Goal: Task Accomplishment & Management: Manage account settings

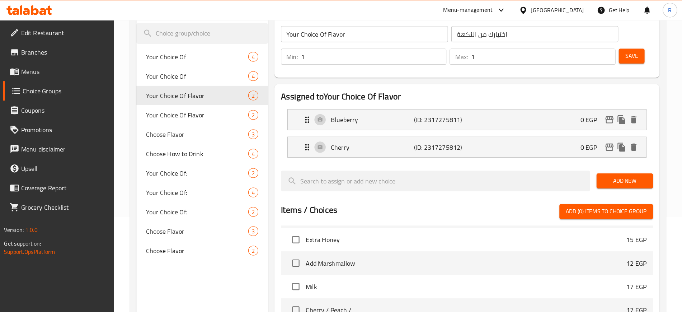
scroll to position [1727, 0]
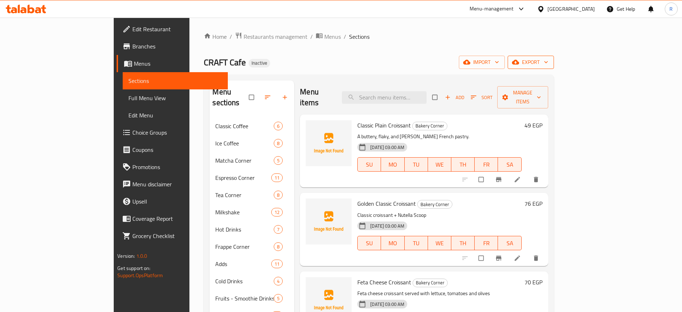
click at [548, 61] on span "export" at bounding box center [530, 62] width 35 height 9
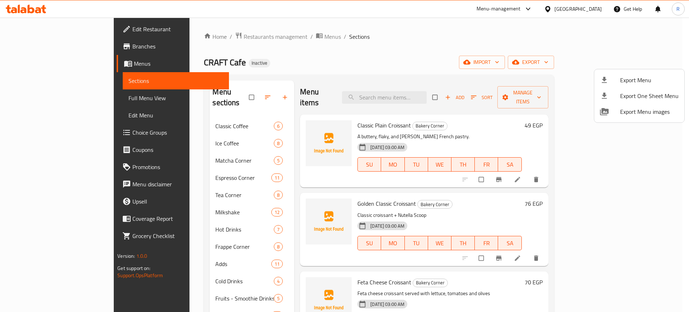
click at [634, 76] on span "Export Menu" at bounding box center [649, 80] width 58 height 9
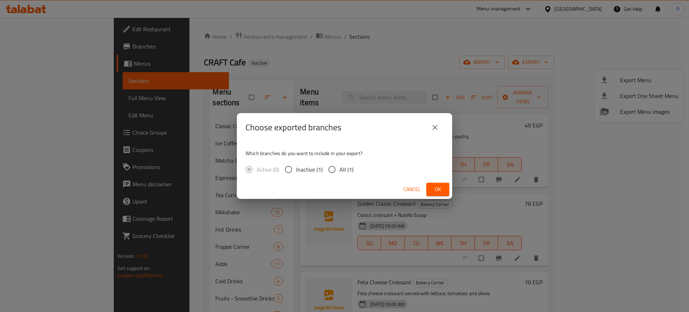
click at [330, 170] on input "All (1)" at bounding box center [331, 169] width 15 height 15
radio input "true"
click at [443, 190] on span "Ok" at bounding box center [437, 189] width 11 height 9
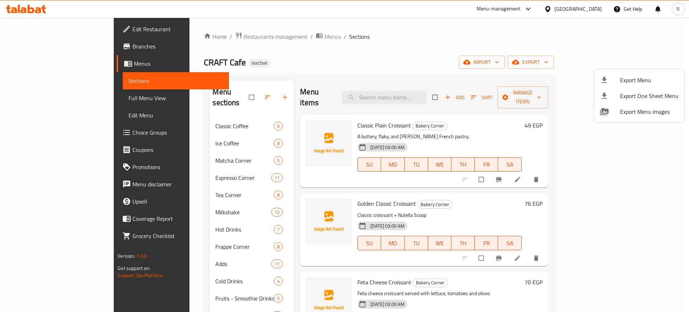
click at [143, 254] on div at bounding box center [344, 156] width 689 height 312
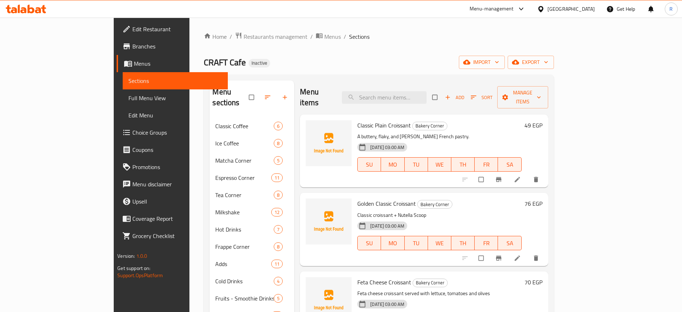
click at [215, 259] on span "Adds" at bounding box center [243, 263] width 56 height 9
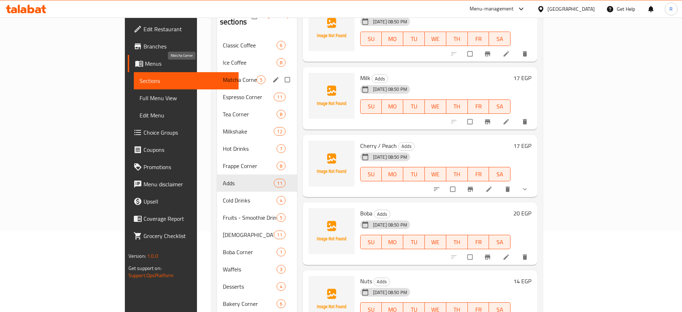
scroll to position [21, 0]
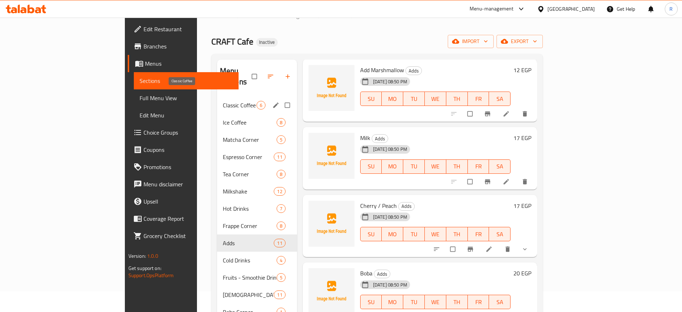
click at [223, 101] on span "Classic Coffee" at bounding box center [240, 105] width 34 height 9
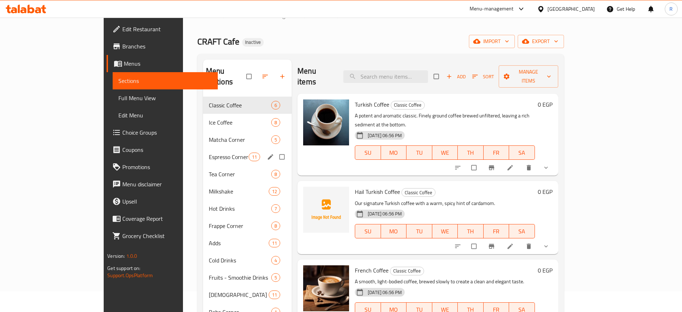
click at [203, 150] on div "Espresso Corner 11" at bounding box center [247, 156] width 89 height 17
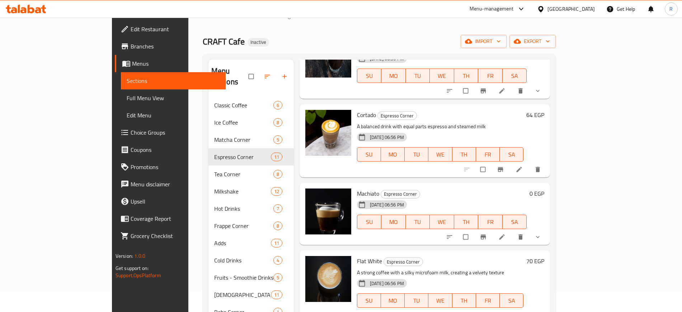
scroll to position [179, 0]
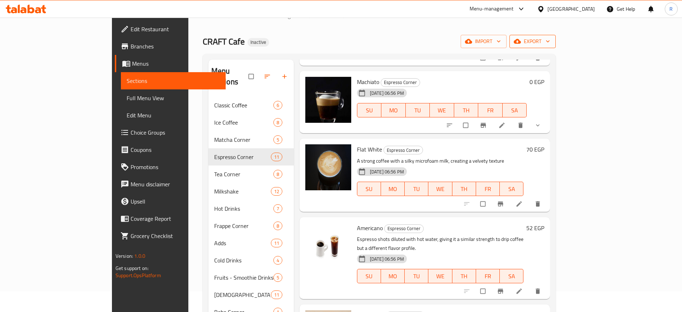
click at [550, 40] on span "export" at bounding box center [532, 41] width 35 height 9
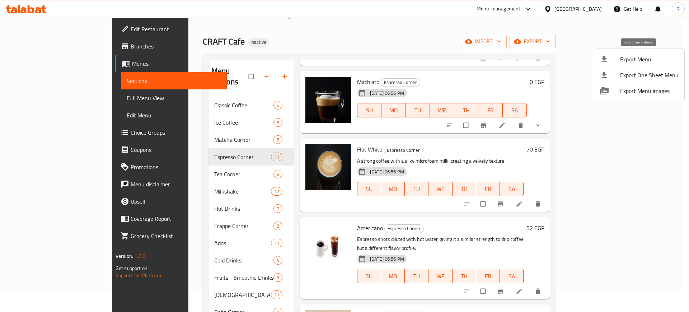
click at [636, 62] on span "Export Menu" at bounding box center [649, 59] width 58 height 9
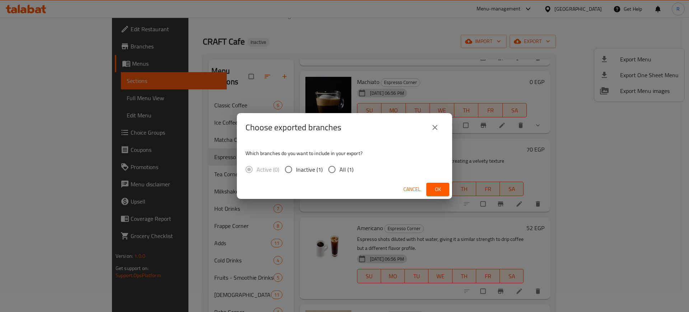
click at [334, 169] on input "All (1)" at bounding box center [331, 169] width 15 height 15
radio input "true"
click at [431, 187] on button "Ok" at bounding box center [437, 189] width 23 height 13
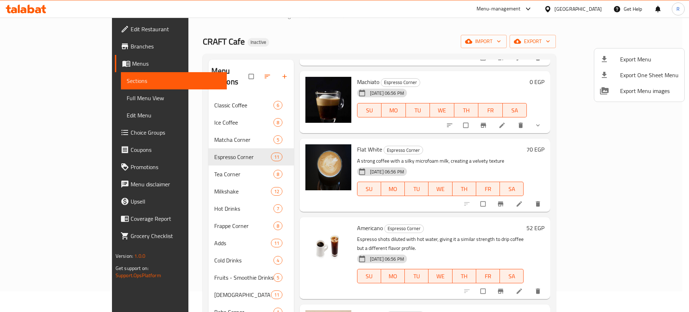
click at [27, 6] on div at bounding box center [344, 156] width 689 height 312
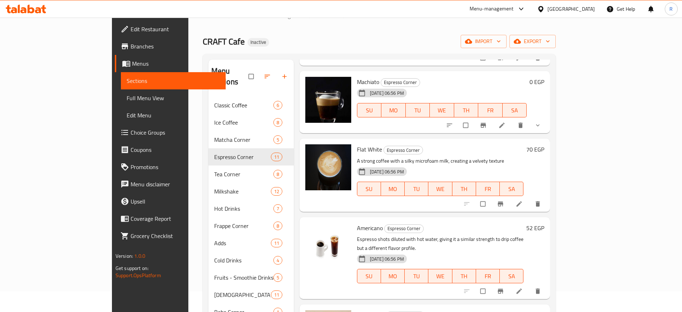
click at [27, 6] on icon at bounding box center [26, 9] width 41 height 9
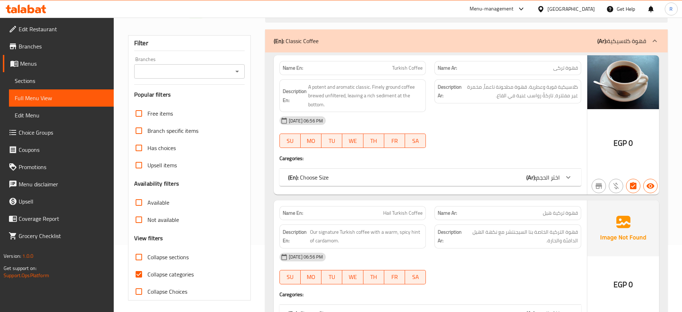
scroll to position [135, 0]
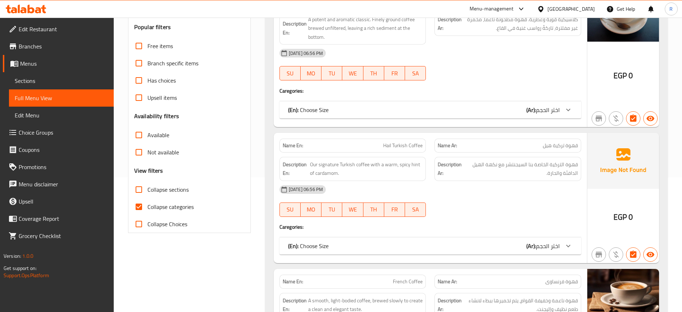
click at [137, 192] on input "Collapse sections" at bounding box center [138, 189] width 17 height 17
checkbox input "true"
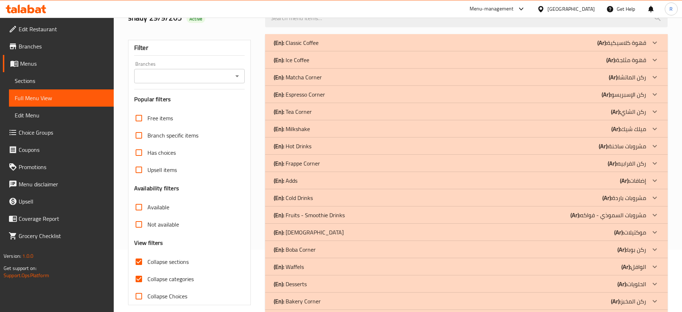
scroll to position [47, 0]
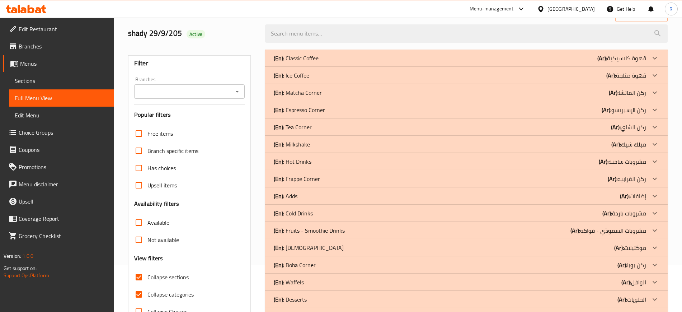
click at [305, 129] on p "(En): Tea Corner" at bounding box center [293, 127] width 38 height 9
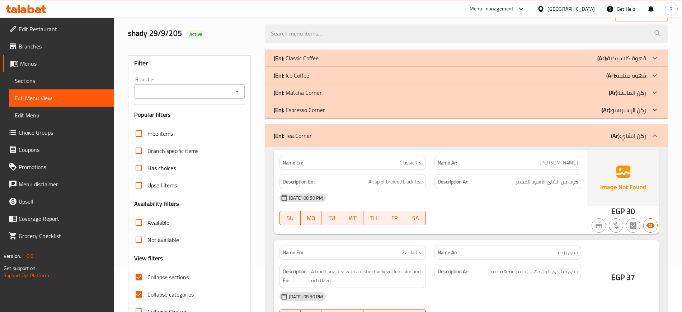
click at [305, 75] on p "(En): Ice Coffee" at bounding box center [292, 75] width 36 height 9
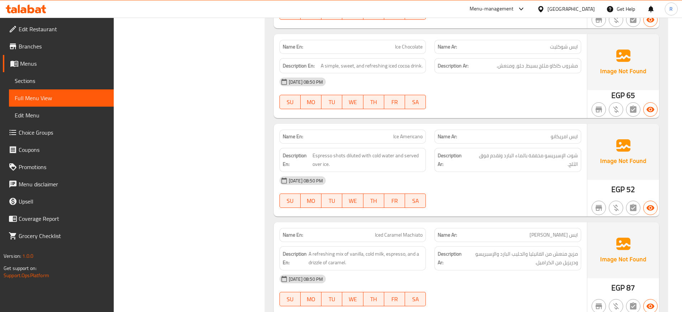
scroll to position [1631, 0]
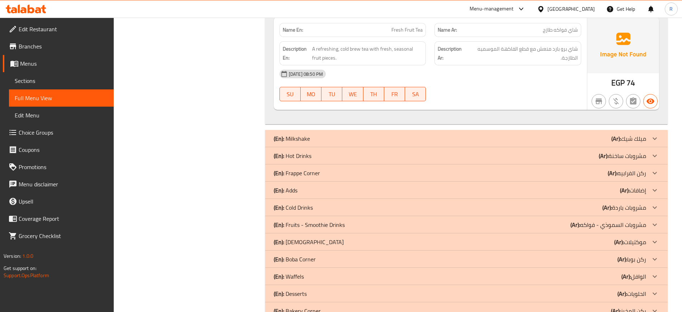
click at [318, 189] on div "(En): Adds (Ar): إضافات" at bounding box center [460, 190] width 372 height 9
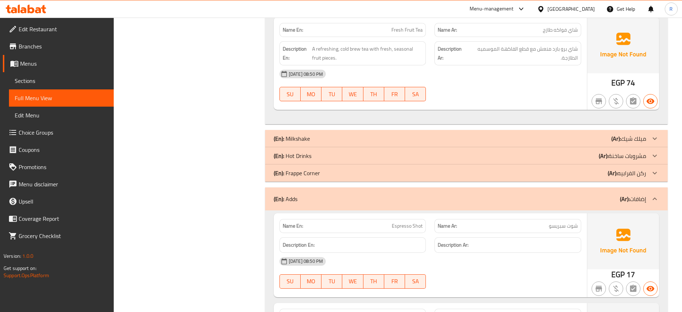
click at [319, 154] on div "(En): Hot Drinks (Ar): مشروبات ساخنة" at bounding box center [460, 155] width 372 height 9
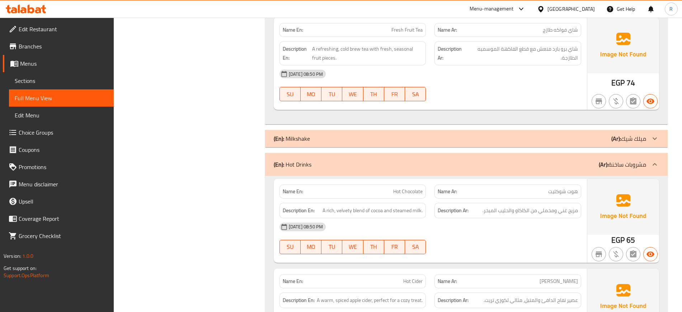
click at [368, 150] on div "(En): Classic Coffee (Ar): قهوة كلاسيكية Name En: Turkish Coffee Name Ar: قهوة …" at bounding box center [466, 286] width 402 height 3643
click at [295, 193] on strong "Name En:" at bounding box center [293, 192] width 20 height 8
copy strong "Name En:"
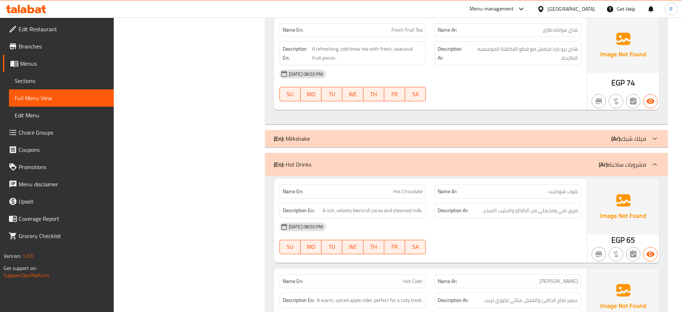
click at [289, 160] on p "(En): Hot Drinks" at bounding box center [293, 164] width 38 height 9
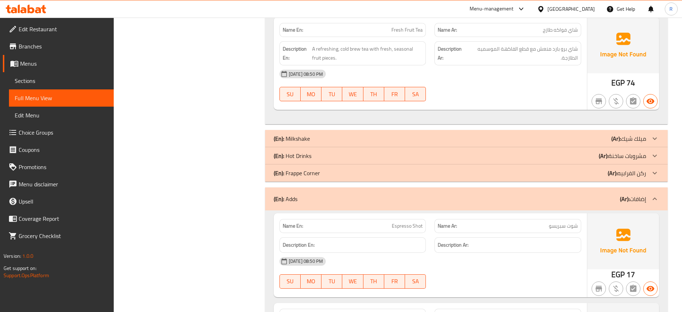
scroll to position [1676, 0]
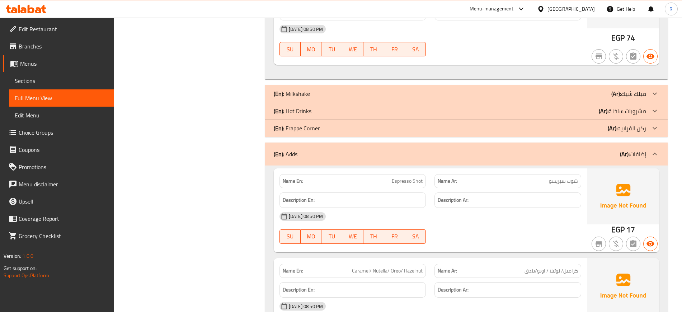
click at [290, 155] on p "(En): Adds" at bounding box center [286, 154] width 24 height 9
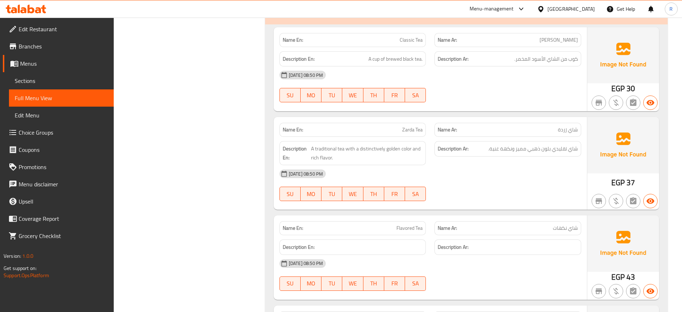
scroll to position [780, 0]
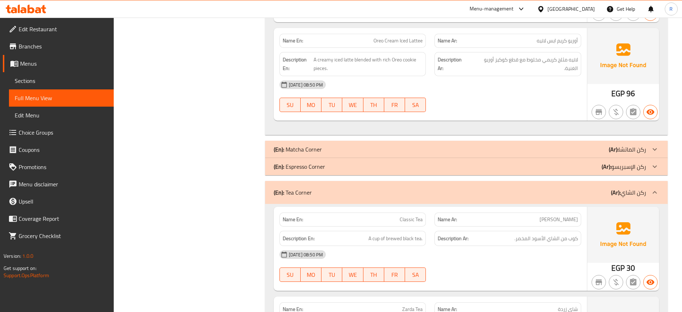
click at [299, 186] on div "(En): Tea Corner (Ar): ركن الشاي" at bounding box center [466, 192] width 402 height 23
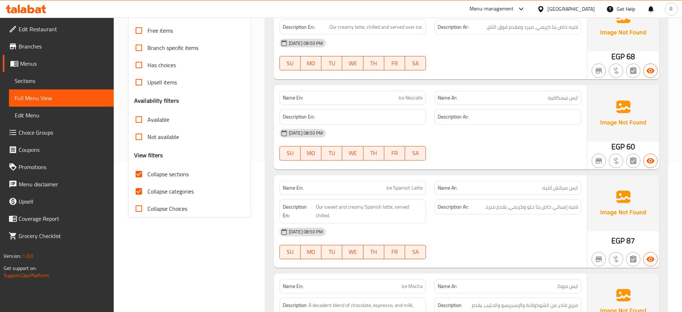
scroll to position [62, 0]
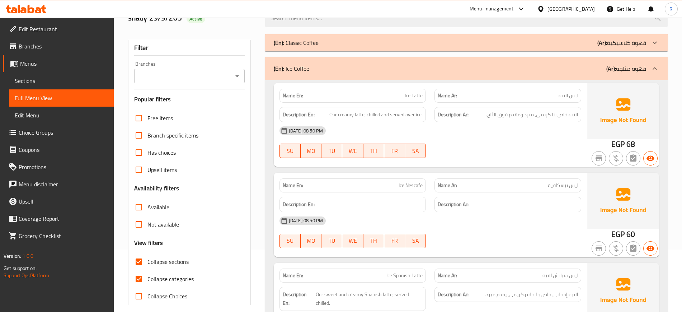
click at [305, 67] on p "(En): Ice Coffee" at bounding box center [292, 68] width 36 height 9
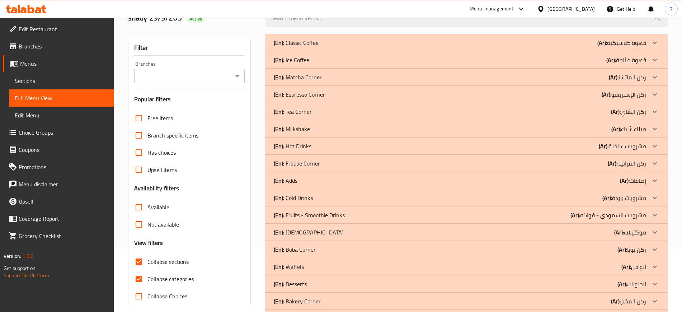
click at [296, 91] on p "(En): Espresso Corner" at bounding box center [299, 94] width 51 height 9
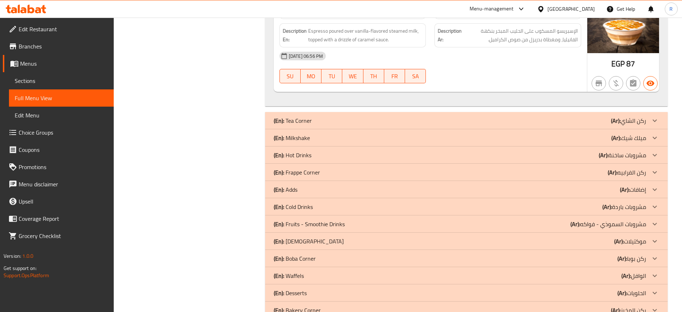
scroll to position [0, 0]
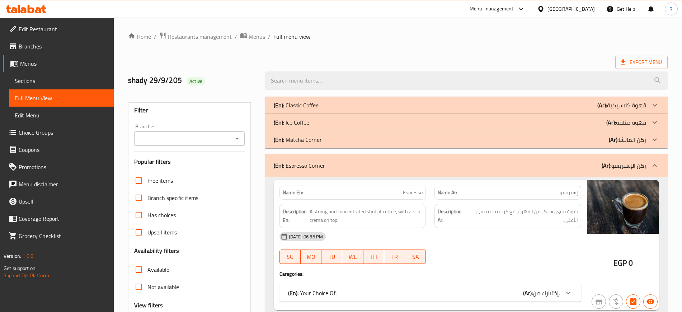
click at [315, 170] on p "(En): Espresso Corner" at bounding box center [299, 165] width 51 height 9
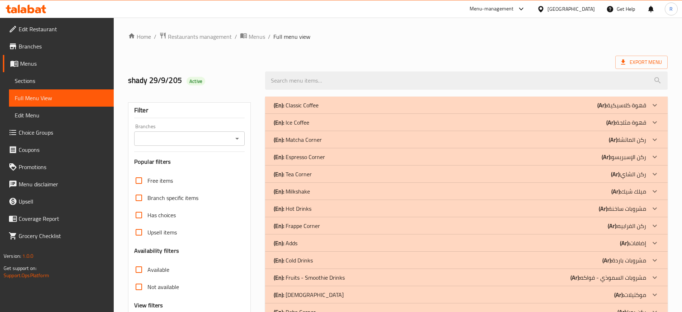
click at [309, 138] on p "(En): Matcha Corner" at bounding box center [298, 139] width 48 height 9
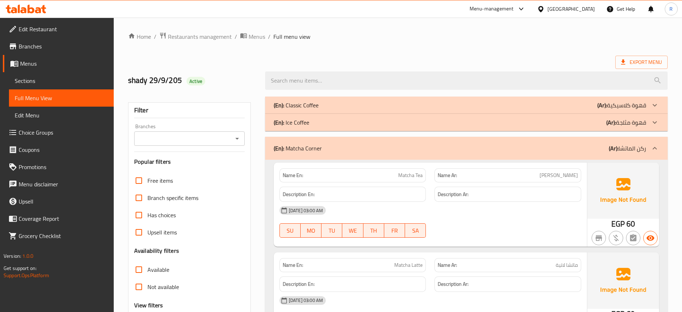
scroll to position [550, 0]
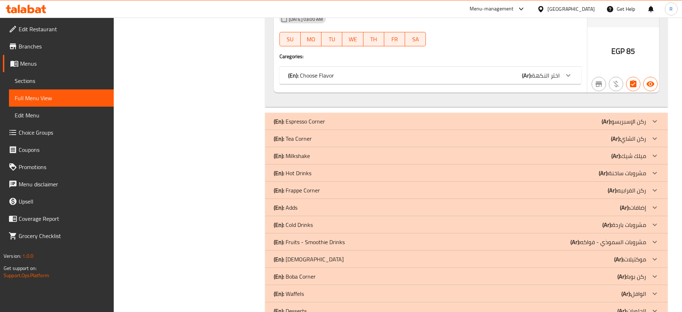
click at [297, 154] on p "(En): Milkshake" at bounding box center [292, 155] width 36 height 9
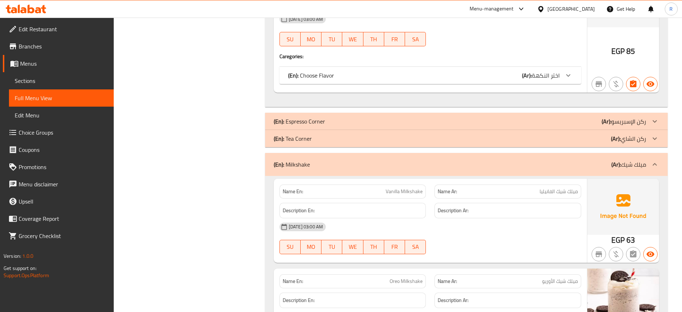
scroll to position [1688, 0]
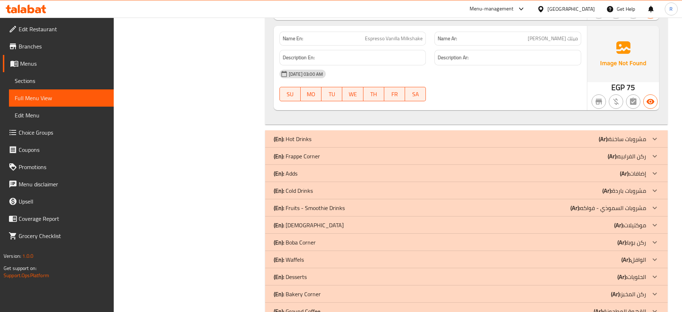
click at [311, 152] on p "(En): Frappe Corner" at bounding box center [297, 156] width 46 height 9
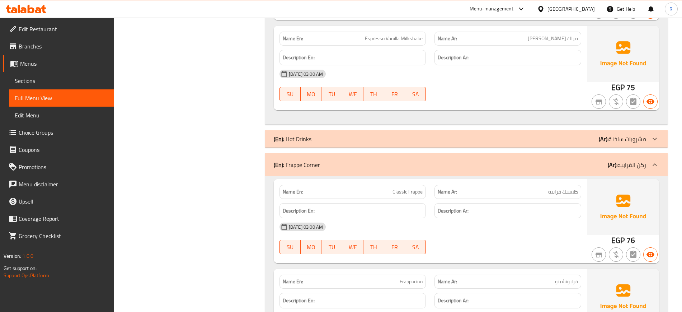
scroll to position [2455, 0]
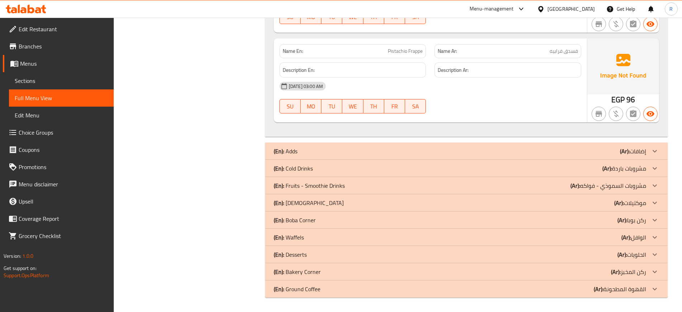
click at [342, 171] on div "(En): Cold Drinks (Ar): مشروبات باردة" at bounding box center [460, 168] width 372 height 9
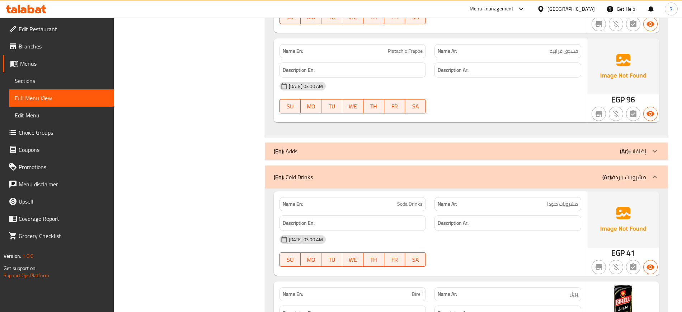
scroll to position [2843, 0]
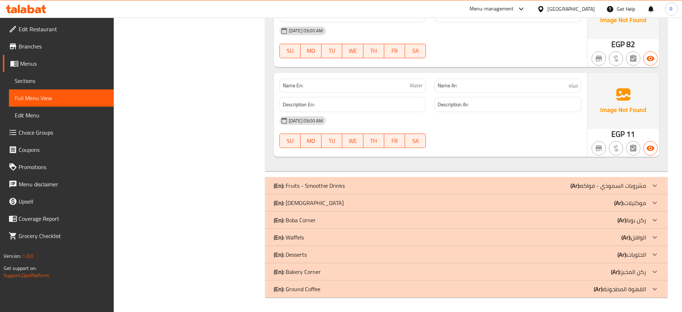
click at [327, 190] on p "(En): Fruits - Smoothie Drinks" at bounding box center [309, 185] width 71 height 9
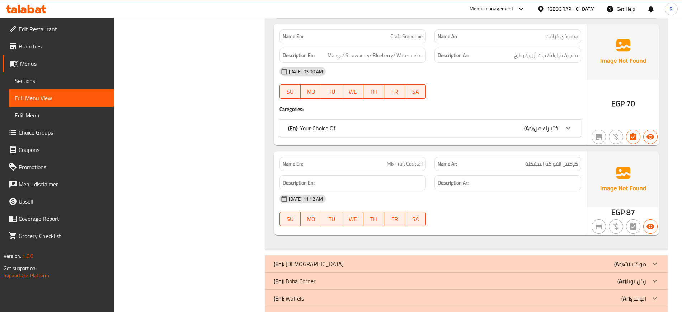
scroll to position [3427, 0]
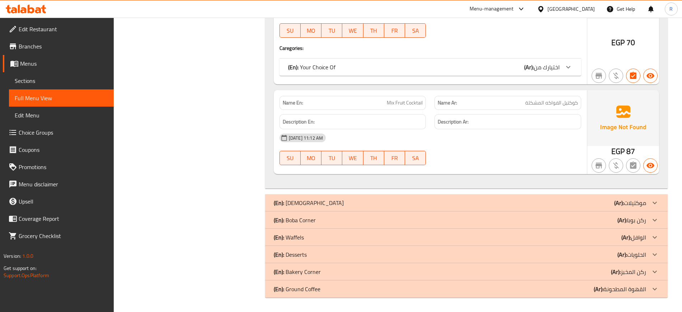
click at [291, 295] on div "(En): Ground Coffee (Ar): القهوة المطحونة" at bounding box center [466, 288] width 402 height 17
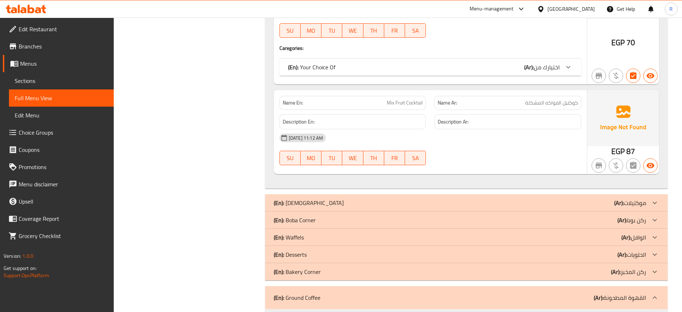
click at [292, 275] on p "(En): Bakery Corner" at bounding box center [297, 271] width 47 height 9
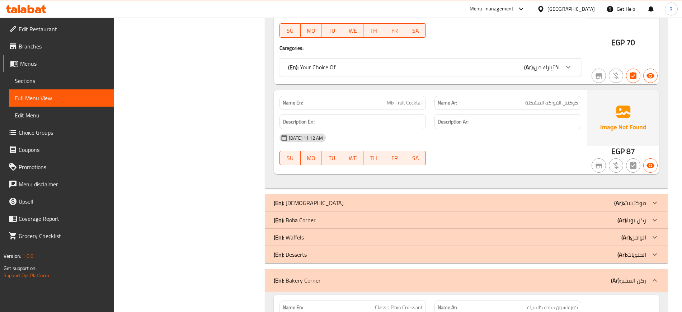
click at [296, 254] on p "(En): Desserts" at bounding box center [290, 254] width 33 height 9
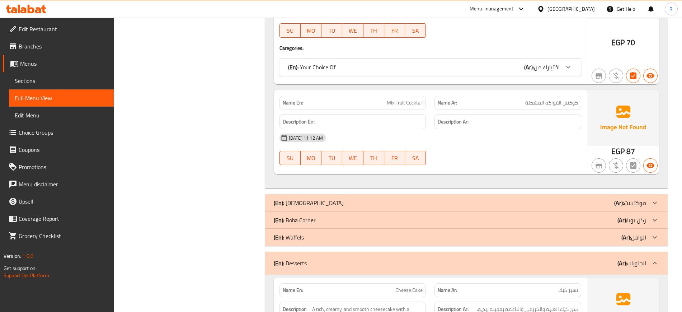
click at [297, 235] on p "(En): Waffels" at bounding box center [289, 237] width 30 height 9
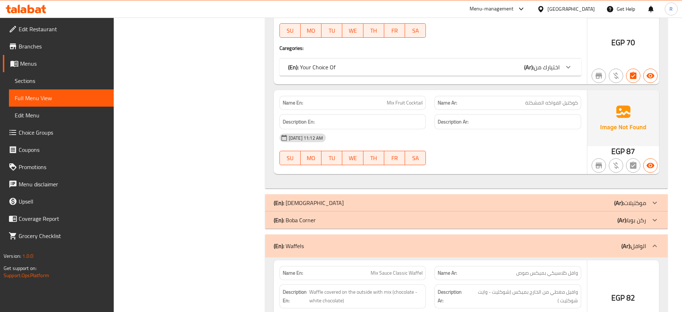
click at [297, 219] on p "(En): Boba Corner" at bounding box center [295, 220] width 42 height 9
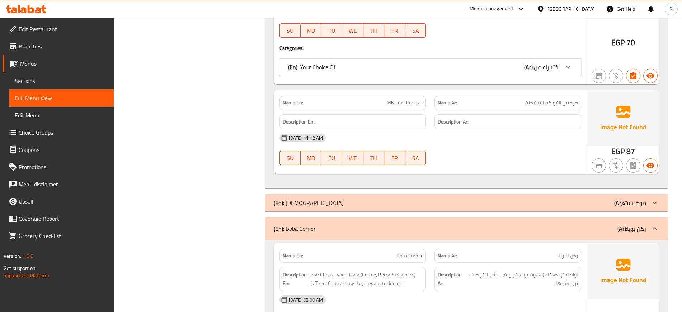
click at [297, 200] on p "(En): Moctails" at bounding box center [309, 202] width 70 height 9
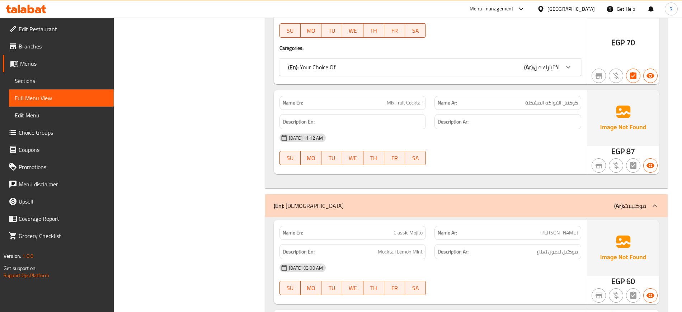
click at [297, 105] on strong "Name En:" at bounding box center [293, 103] width 20 height 8
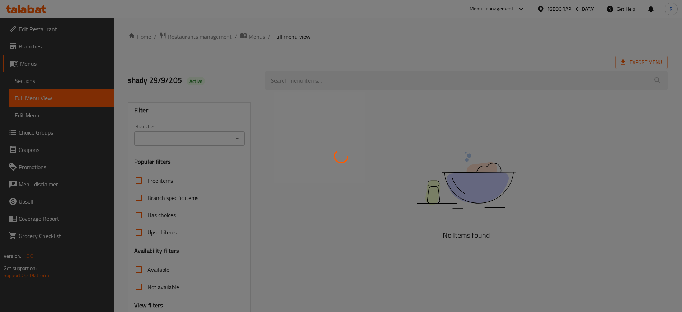
click at [450, 37] on div at bounding box center [341, 156] width 682 height 312
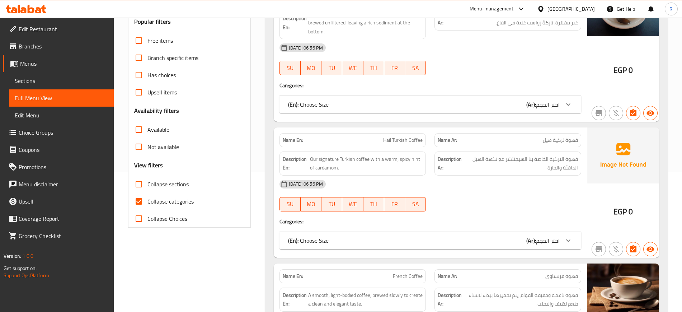
scroll to position [179, 0]
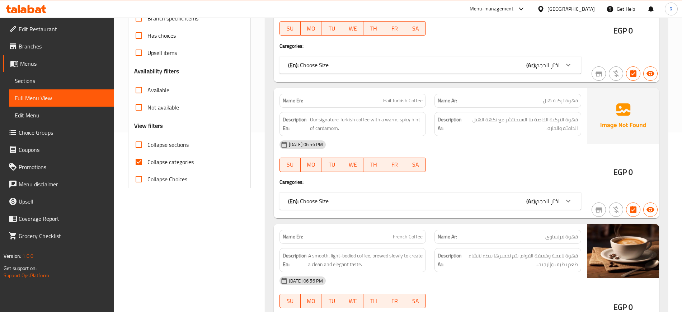
drag, startPoint x: 150, startPoint y: 159, endPoint x: 425, endPoint y: 162, distance: 274.4
click at [150, 159] on span "Collapse categories" at bounding box center [170, 161] width 46 height 9
click at [147, 159] on input "Collapse categories" at bounding box center [138, 161] width 17 height 17
checkbox input "false"
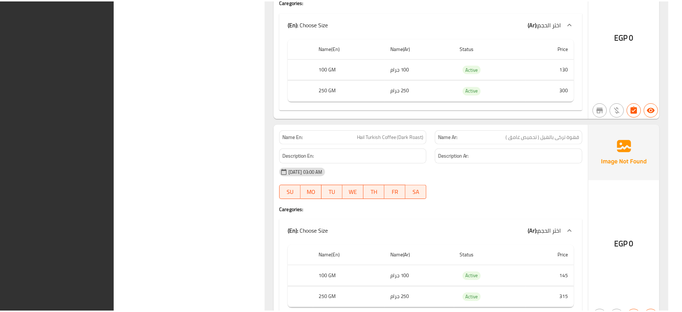
scroll to position [14122, 0]
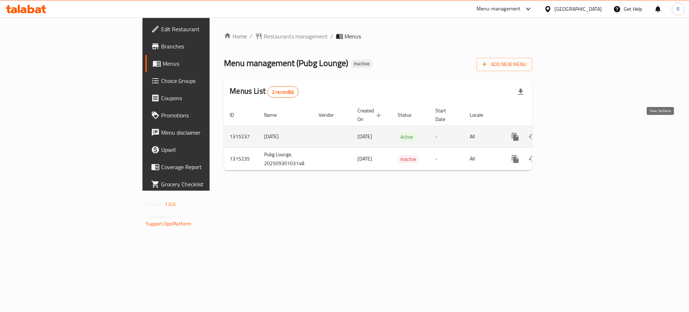
click at [575, 132] on link "enhanced table" at bounding box center [566, 136] width 17 height 17
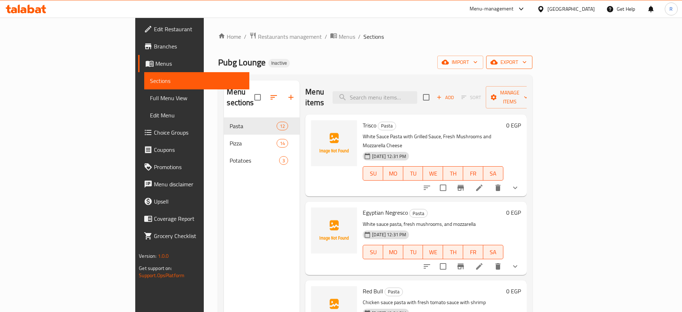
click at [532, 67] on button "export" at bounding box center [509, 62] width 46 height 13
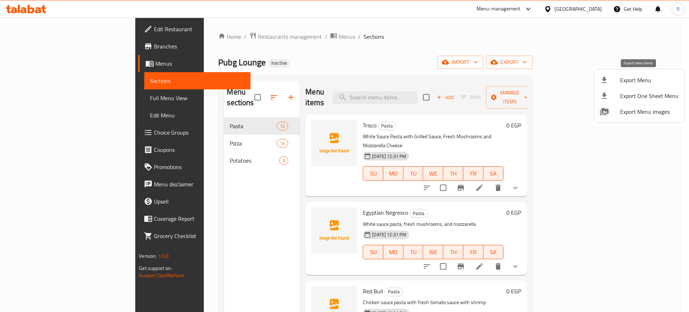
click at [628, 81] on span "Export Menu" at bounding box center [649, 80] width 58 height 9
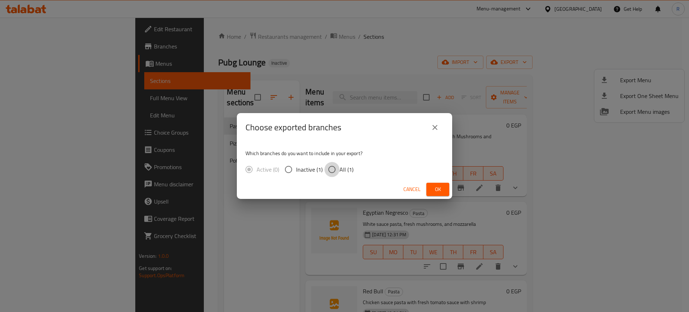
click at [332, 174] on input "All (1)" at bounding box center [331, 169] width 15 height 15
radio input "true"
click at [437, 181] on div "Cancel Ok" at bounding box center [344, 189] width 215 height 19
click at [433, 191] on span "Ok" at bounding box center [437, 189] width 11 height 9
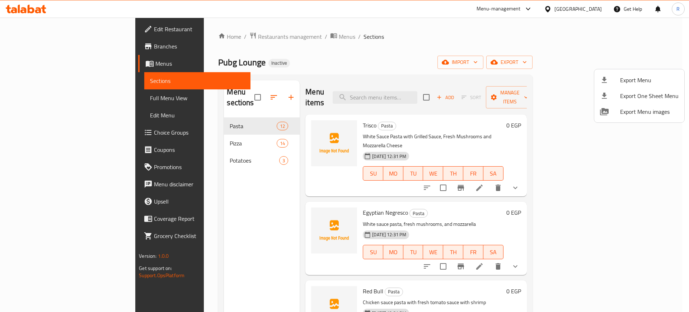
click at [385, 48] on div at bounding box center [344, 156] width 689 height 312
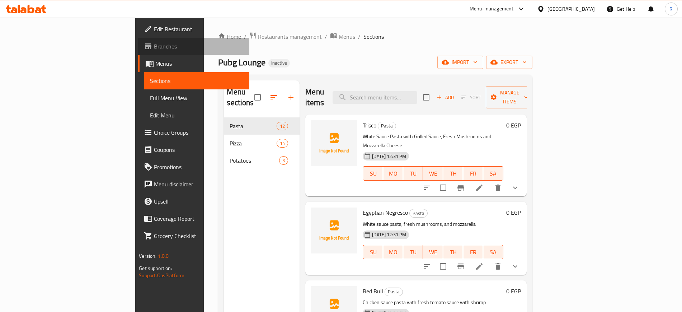
click at [154, 45] on span "Branches" at bounding box center [198, 46] width 89 height 9
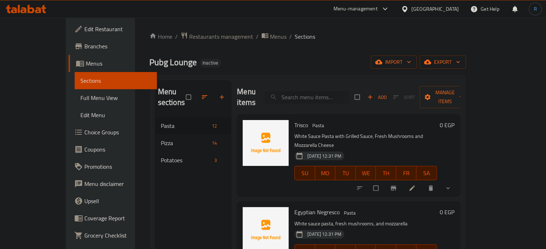
click at [301, 92] on input "search" at bounding box center [306, 97] width 85 height 13
paste input "Simooha Pastrami Pasta"
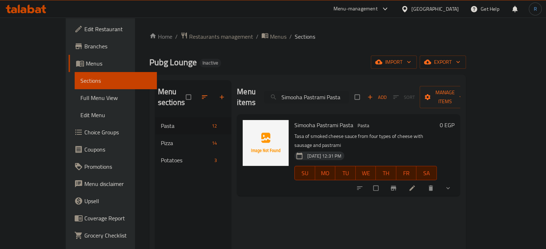
type input "Simooha Pastrami Pasta"
click at [423, 183] on li at bounding box center [412, 188] width 20 height 11
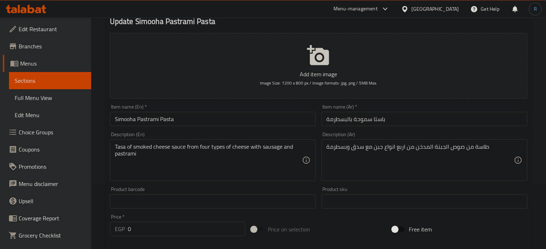
scroll to position [72, 0]
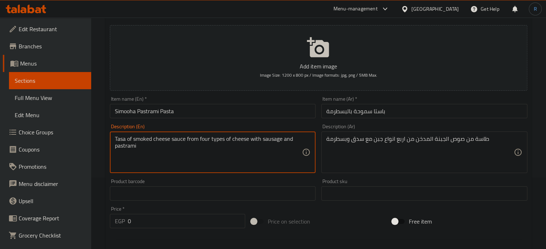
drag, startPoint x: 133, startPoint y: 141, endPoint x: 115, endPoint y: 141, distance: 18.7
type textarea "Pan of smoked cheese sauce from four types of cheese with sausage and pastrami"
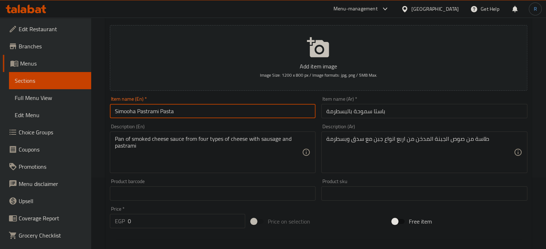
click at [252, 113] on input "Simooha Pastrami Pasta" at bounding box center [213, 111] width 206 height 14
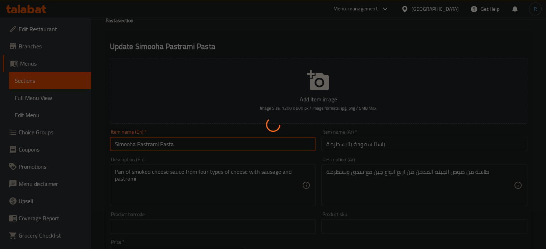
scroll to position [0, 0]
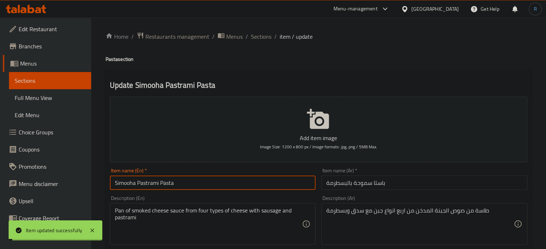
drag, startPoint x: 261, startPoint y: 36, endPoint x: 260, endPoint y: 1, distance: 35.2
click at [261, 36] on span "Sections" at bounding box center [261, 36] width 20 height 9
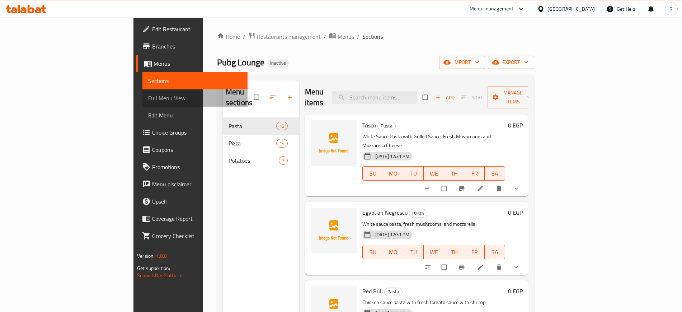
click at [148, 95] on span "Full Menu View" at bounding box center [194, 98] width 93 height 9
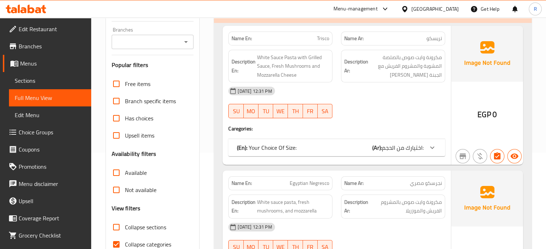
scroll to position [108, 0]
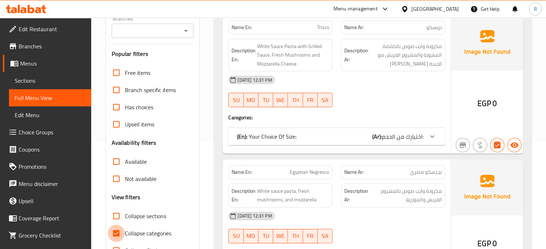
click at [117, 233] on input "Collapse categories" at bounding box center [116, 233] width 17 height 17
checkbox input "false"
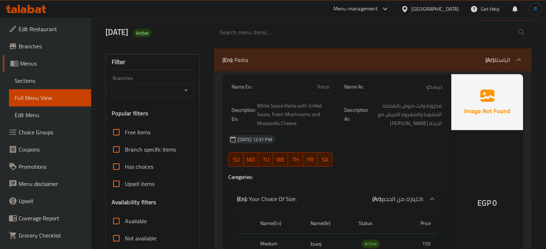
scroll to position [36, 0]
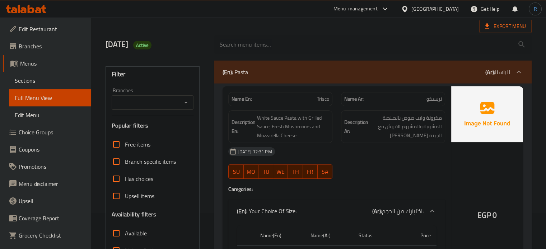
click at [277, 141] on div "Description En: White Sauce Pasta with Grilled Sauce, Fresh Mushrooms and Mozza…" at bounding box center [280, 126] width 104 height 33
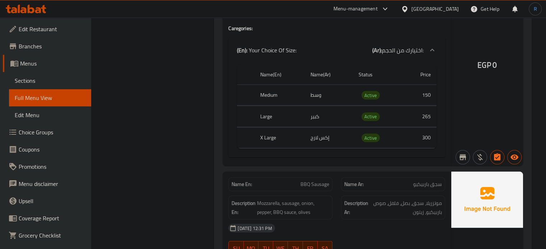
scroll to position [4682, 0]
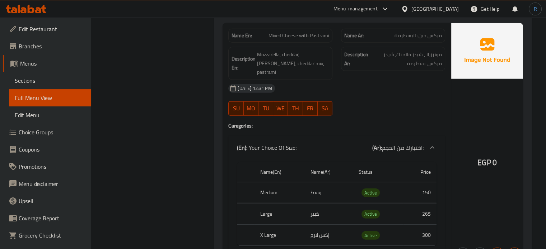
click at [335, 122] on h4 "Caregories:" at bounding box center [336, 125] width 217 height 7
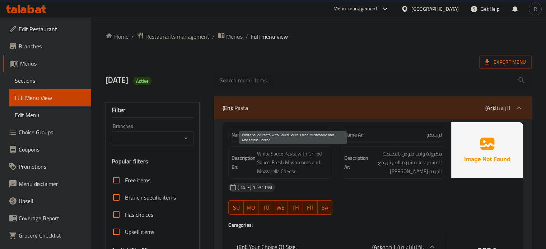
click at [322, 169] on span "White Sauce Pasta with Grilled Sauce, Fresh Mushrooms and Mozzarella Cheese" at bounding box center [293, 163] width 72 height 27
click at [362, 223] on h4 "Caregories:" at bounding box center [336, 225] width 217 height 7
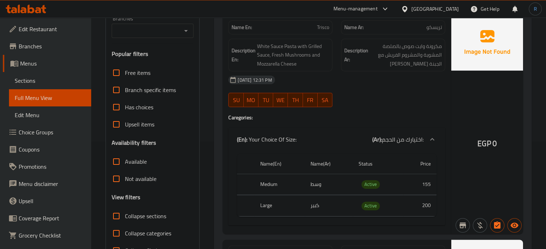
scroll to position [258, 0]
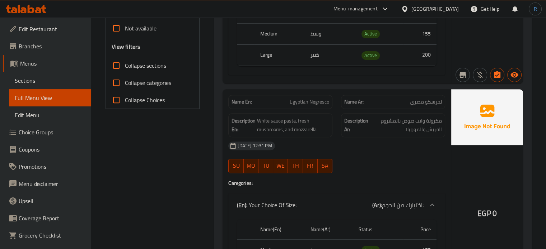
type button "6"
click at [330, 170] on button "SA" at bounding box center [324, 166] width 15 height 14
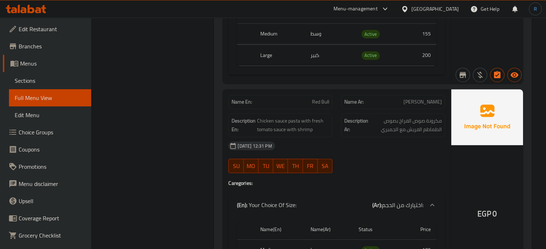
click at [336, 162] on div "30-09-2025 12:31 PM SU MO TU WE TH FR SA" at bounding box center [336, 157] width 225 height 40
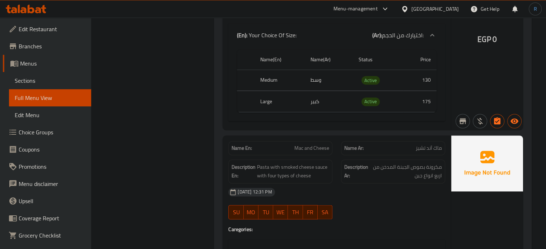
scroll to position [906, 0]
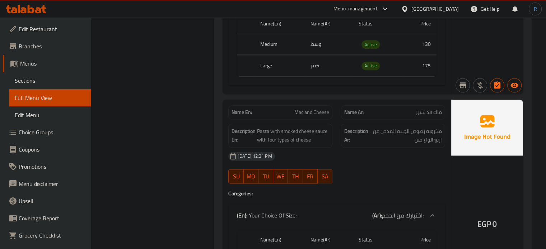
click at [418, 170] on div "30-09-2025 12:31 PM SU MO TU WE TH FR SA" at bounding box center [336, 168] width 225 height 40
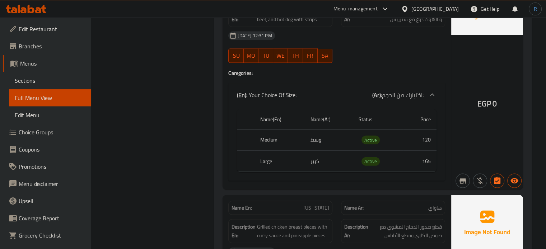
scroll to position [1491, 0]
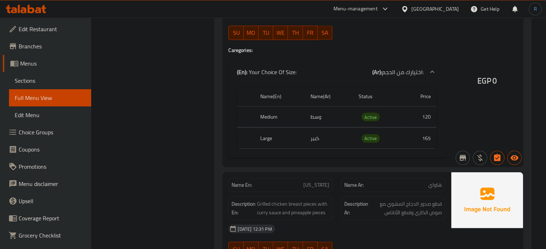
click at [293, 162] on div "Name En: Smoked Strips Name Ar: سموكد ستريبس Description En: White sauce Pasta …" at bounding box center [336, 61] width 228 height 211
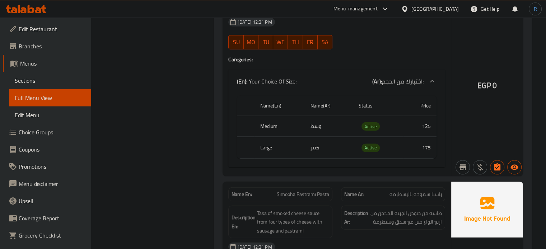
scroll to position [1957, 0]
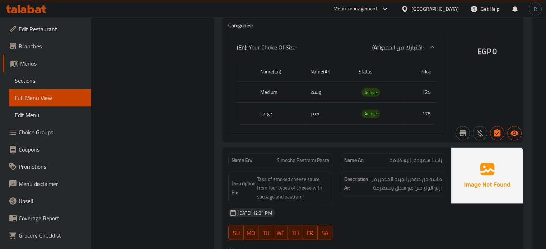
click at [321, 164] on div "Name En: Simooha Pastrami Pasta" at bounding box center [280, 161] width 104 height 14
copy span "Simooha Pastrami Pasta"
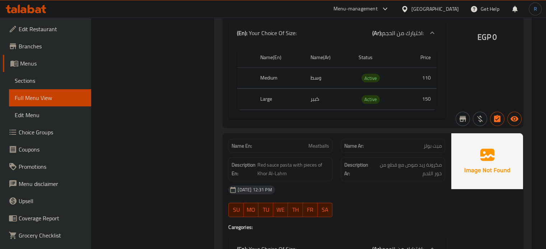
scroll to position [2208, 0]
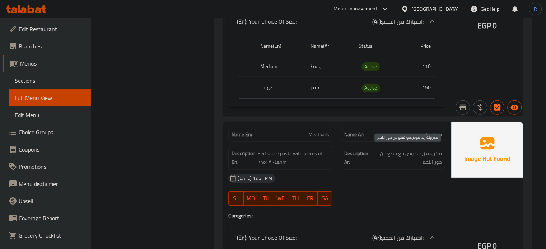
click at [405, 152] on span "مكرونة ريد صوص مع قطع من خور اللحم" at bounding box center [407, 158] width 70 height 18
copy div "مكرونة ريد صوص مع قطع من خور اللحم"
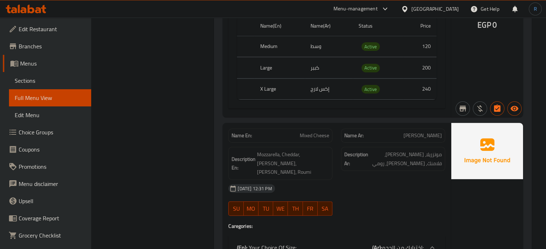
scroll to position [2925, 0]
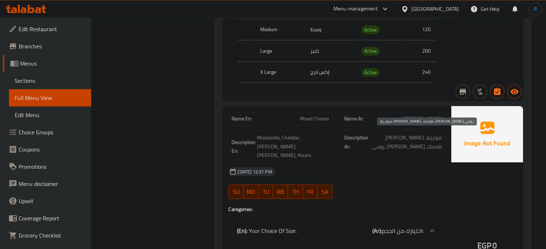
click at [406, 134] on span "موتزريلا، شیدر، فلامنك, عكاوي, رومي" at bounding box center [405, 142] width 72 height 18
copy span "فلامنك"
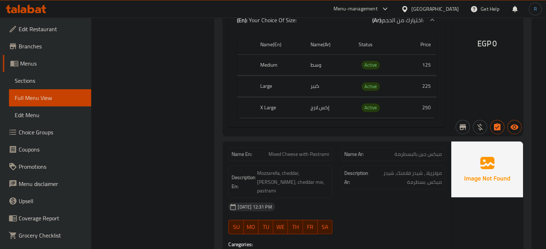
scroll to position [4575, 0]
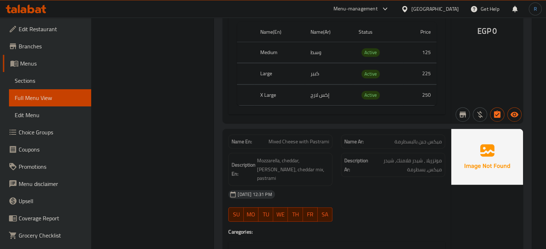
click at [298, 138] on span "Mixed Cheese with Pastrami" at bounding box center [298, 142] width 61 height 8
copy span "Mixed Cheese with Pastrami"
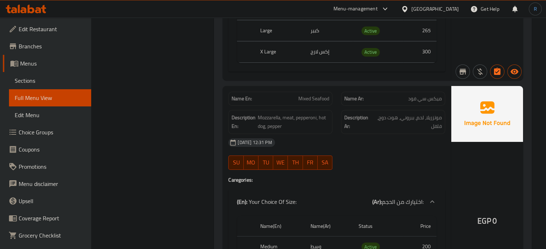
scroll to position [5329, 0]
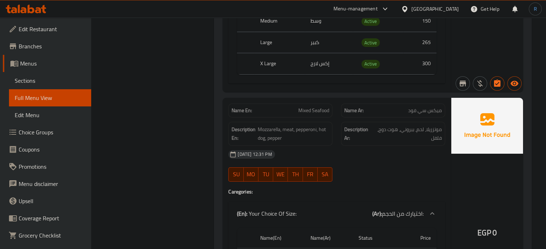
click at [319, 107] on span "Mixed Seafood" at bounding box center [313, 111] width 31 height 8
copy span "Mixed Seafood"
click at [316, 107] on span "Mixed Seafood" at bounding box center [313, 111] width 31 height 8
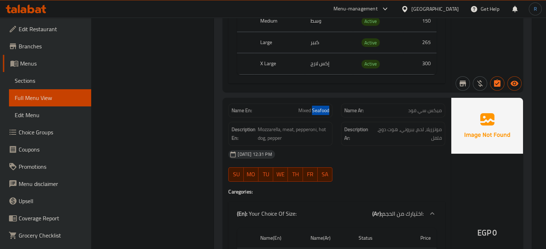
click at [316, 107] on span "Mixed Seafood" at bounding box center [313, 111] width 31 height 8
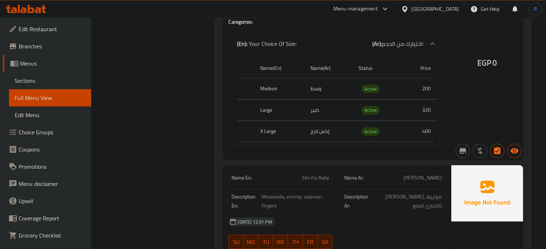
scroll to position [5508, 0]
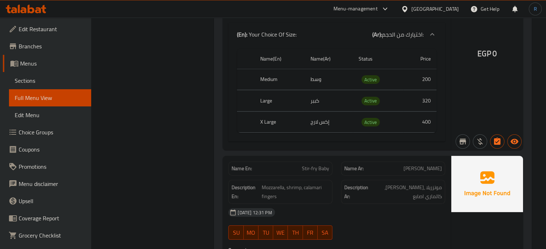
click at [366, 209] on div "30-09-2025 12:31 PM SU MO TU WE TH FR SA" at bounding box center [336, 224] width 225 height 40
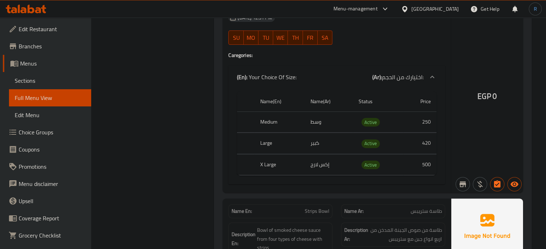
scroll to position [5723, 0]
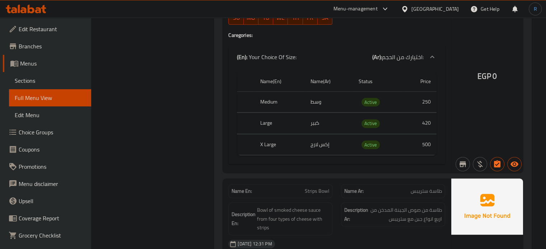
click at [315, 188] on span "Strips Bowl" at bounding box center [317, 192] width 24 height 8
copy span "Strips Bowl"
click at [313, 188] on span "Strips Bowl" at bounding box center [317, 192] width 24 height 8
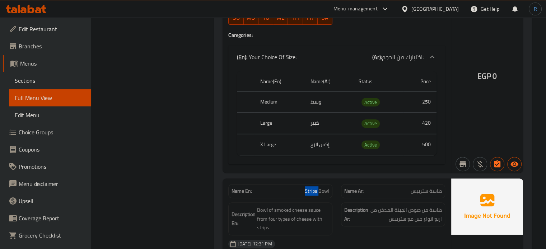
click at [313, 188] on span "Strips Bowl" at bounding box center [317, 192] width 24 height 8
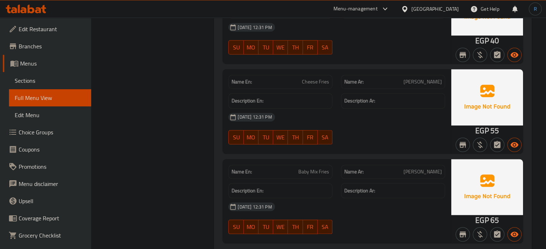
scroll to position [6188, 0]
drag, startPoint x: 366, startPoint y: 122, endPoint x: 350, endPoint y: 121, distance: 15.4
click at [365, 140] on div at bounding box center [392, 144] width 113 height 9
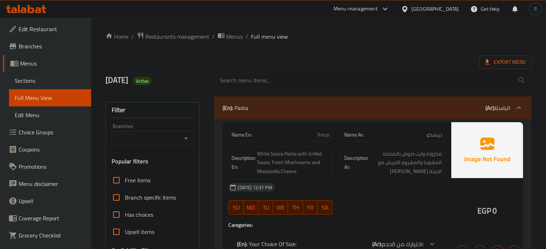
click at [25, 82] on span "Sections" at bounding box center [50, 80] width 71 height 9
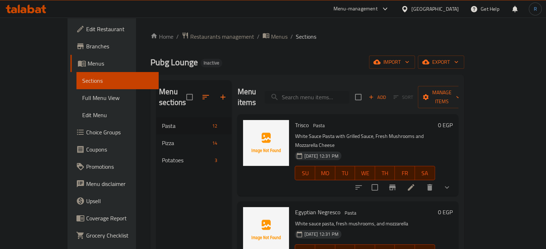
click at [331, 91] on input "search" at bounding box center [306, 97] width 85 height 13
paste input "Mixed Cheese with Pastrami"
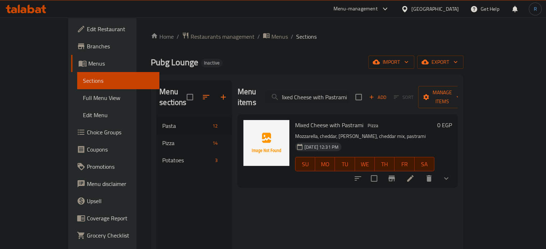
type input "Mixed Cheese with Pastrami"
click at [413, 175] on icon at bounding box center [410, 178] width 6 height 6
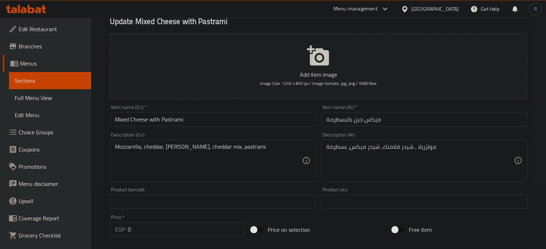
scroll to position [72, 0]
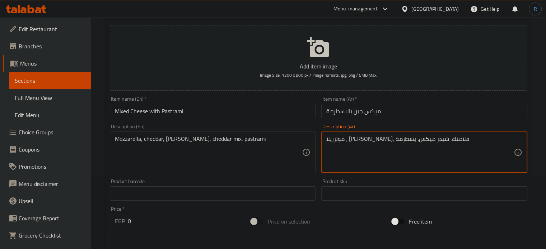
type textarea "موتزريلا ، شيدر, فلامنك, شيدر ميكس، بسطرمة"
click at [215, 115] on input "Mixed Cheese with Pastrami" at bounding box center [213, 111] width 206 height 14
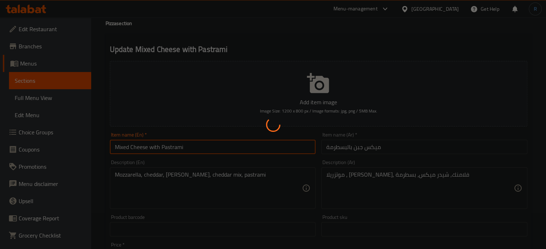
scroll to position [0, 0]
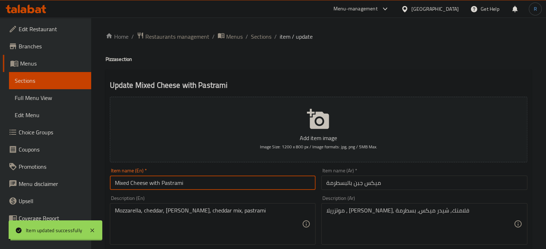
drag, startPoint x: 255, startPoint y: 37, endPoint x: 159, endPoint y: 0, distance: 103.5
click at [255, 37] on span "Sections" at bounding box center [261, 36] width 20 height 9
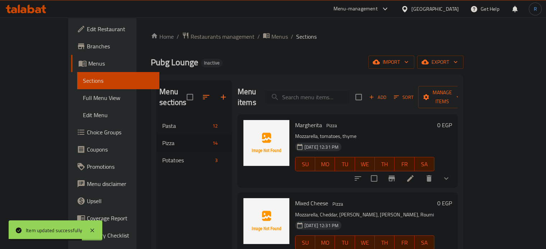
click at [319, 91] on input "search" at bounding box center [307, 97] width 85 height 13
paste input "Mixed Seafood"
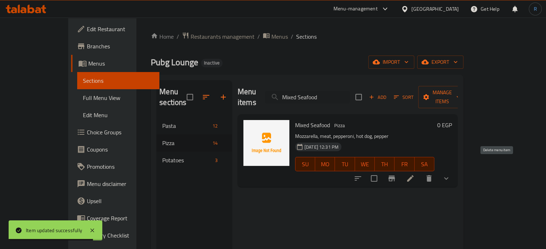
click at [433, 174] on icon "delete" at bounding box center [428, 178] width 9 height 9
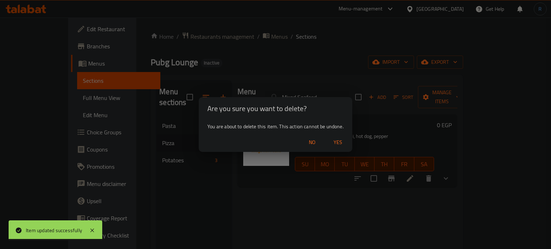
click at [341, 141] on span "Yes" at bounding box center [337, 142] width 17 height 9
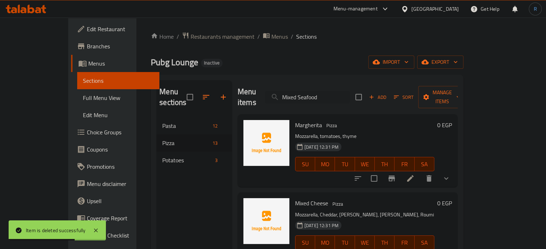
click at [329, 80] on div "Menu sections Pasta 12 Pizza 13 Potatoes 3 Menu items Mixed Seafood Add Sort Ma…" at bounding box center [307, 205] width 312 height 261
click at [329, 91] on input "Mixed Seafood" at bounding box center [307, 97] width 85 height 13
paste input "Strips Bowl"
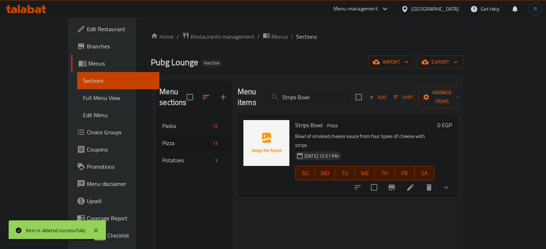
type input "Strips Bowl"
click at [414, 183] on icon at bounding box center [410, 187] width 9 height 9
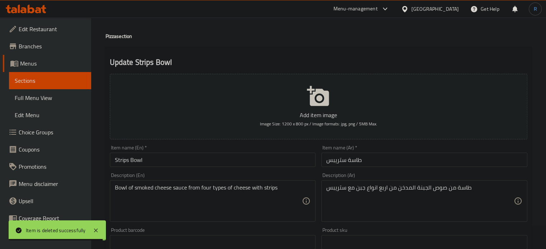
scroll to position [36, 0]
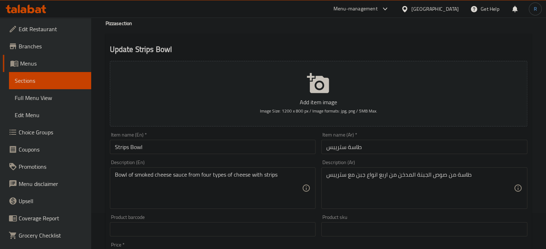
click at [137, 149] on input "Strips Bowl" at bounding box center [213, 147] width 206 height 14
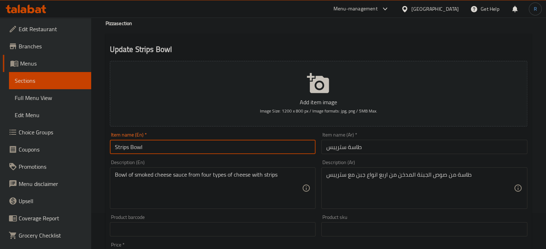
click at [137, 149] on input "Strips Bowl" at bounding box center [213, 147] width 206 height 14
type input "Strips Pan"
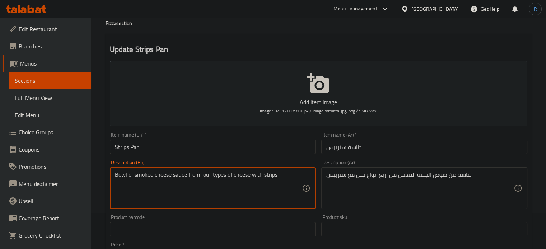
click at [118, 176] on textarea "Bowl of smoked cheese sauce from four types of cheese with strips" at bounding box center [208, 188] width 187 height 34
type textarea "Pan of smoked cheese sauce from four types of cheese with strips"
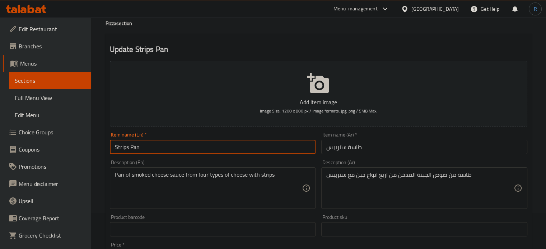
click at [194, 144] on input "Strips Pan" at bounding box center [213, 147] width 206 height 14
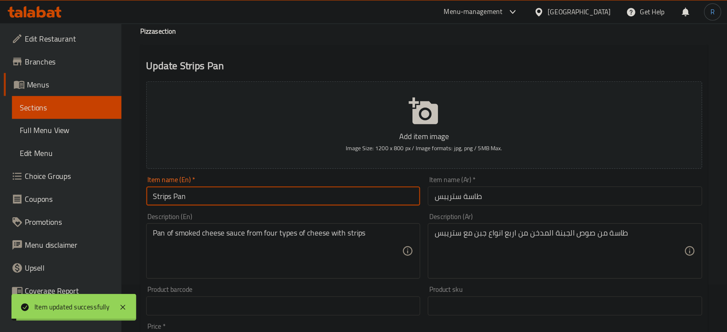
scroll to position [0, 0]
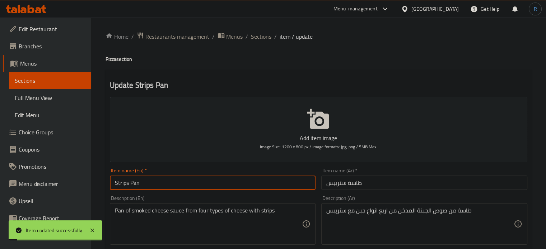
click at [262, 34] on span "Sections" at bounding box center [261, 36] width 20 height 9
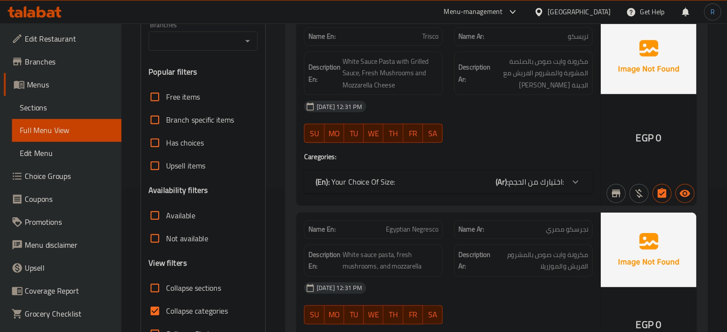
scroll to position [143, 0]
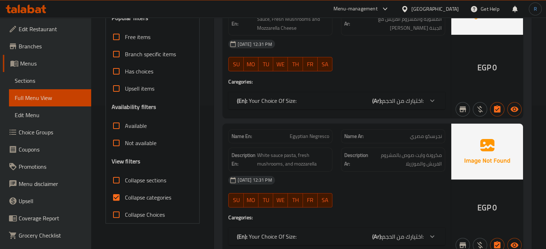
click at [124, 197] on label "Collapse categories" at bounding box center [139, 197] width 63 height 17
click at [124, 197] on input "Collapse categories" at bounding box center [116, 197] width 17 height 17
checkbox input "false"
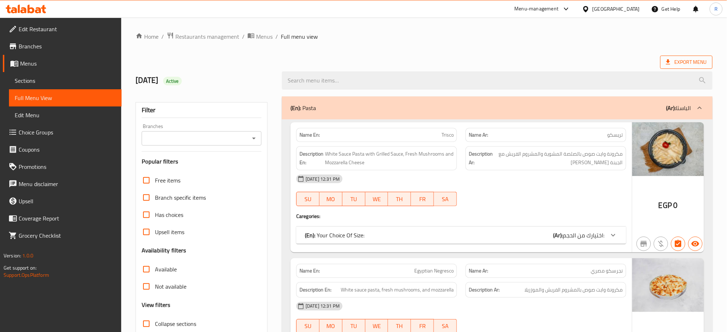
click at [687, 65] on span "Export Menu" at bounding box center [686, 62] width 41 height 9
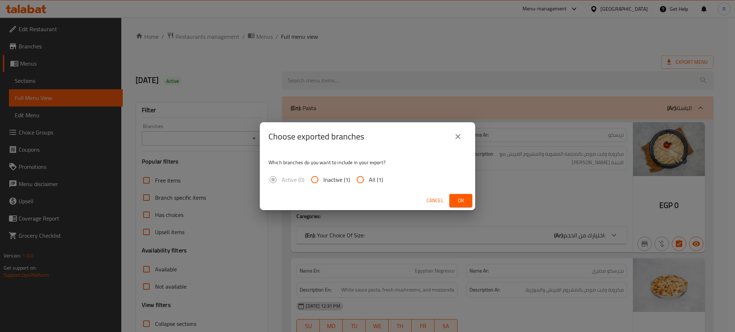
click at [360, 186] on input "All (1)" at bounding box center [360, 179] width 17 height 17
radio input "true"
click at [456, 201] on span "Ok" at bounding box center [460, 200] width 11 height 9
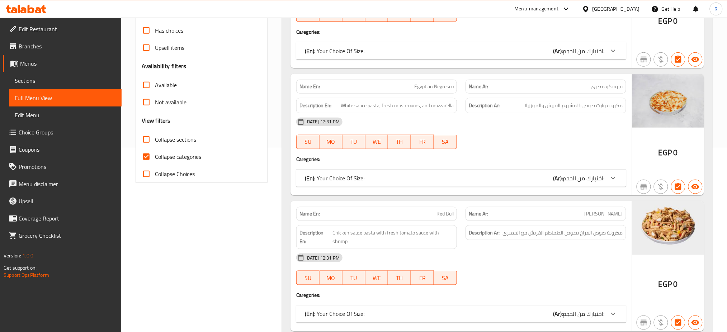
scroll to position [191, 0]
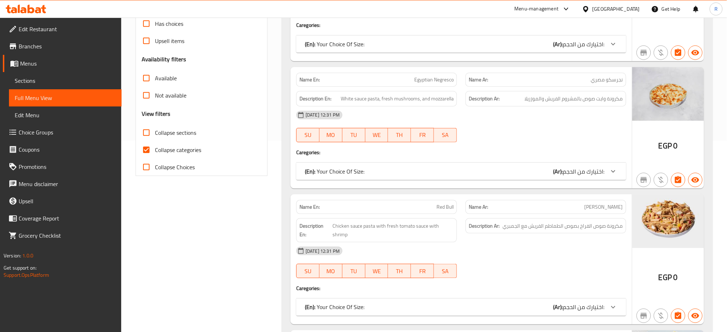
click at [177, 152] on span "Collapse categories" at bounding box center [178, 150] width 46 height 9
click at [155, 152] on input "Collapse categories" at bounding box center [146, 149] width 17 height 17
checkbox input "false"
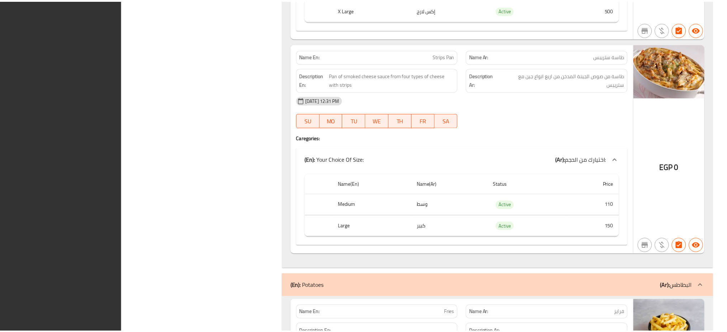
scroll to position [5703, 0]
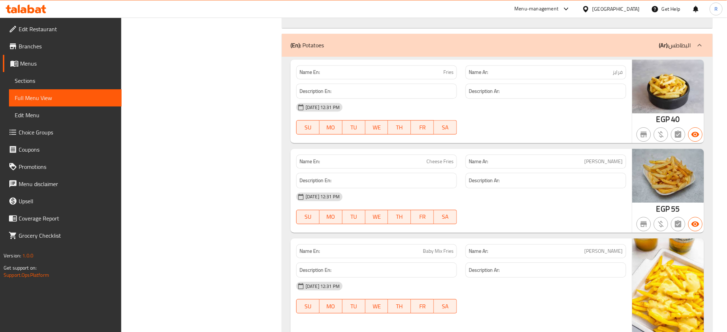
click at [498, 130] on div at bounding box center [545, 134] width 169 height 9
